Goal: Task Accomplishment & Management: Manage account settings

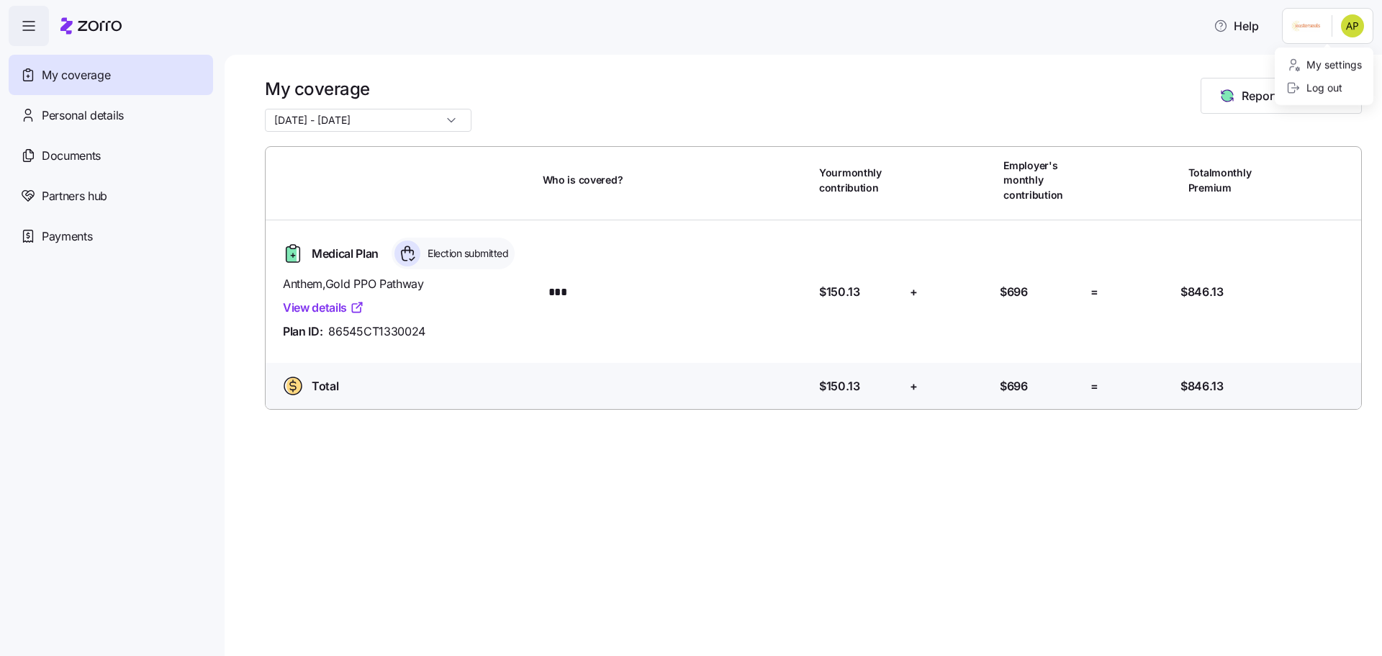
click at [1354, 33] on html "Help My coverage Personal details Documents Partners hub Payments My coverage […" at bounding box center [691, 323] width 1382 height 647
click at [1327, 86] on div "Log out" at bounding box center [1314, 88] width 56 height 16
